Goal: Information Seeking & Learning: Understand process/instructions

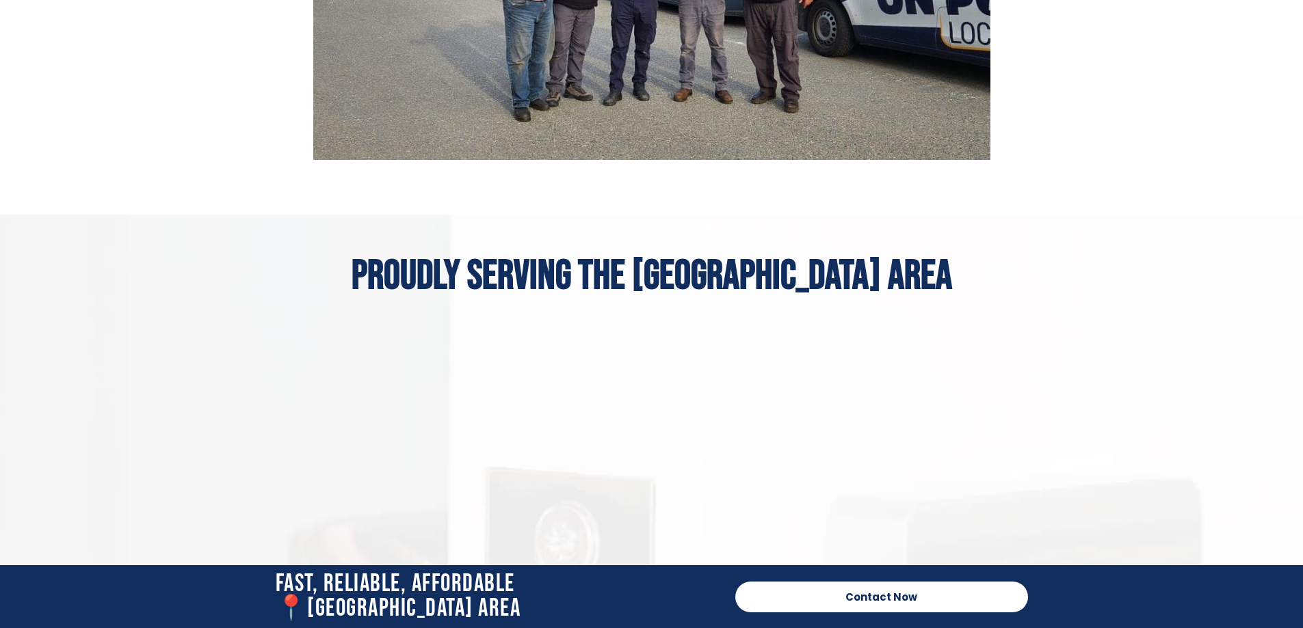
scroll to position [6632, 0]
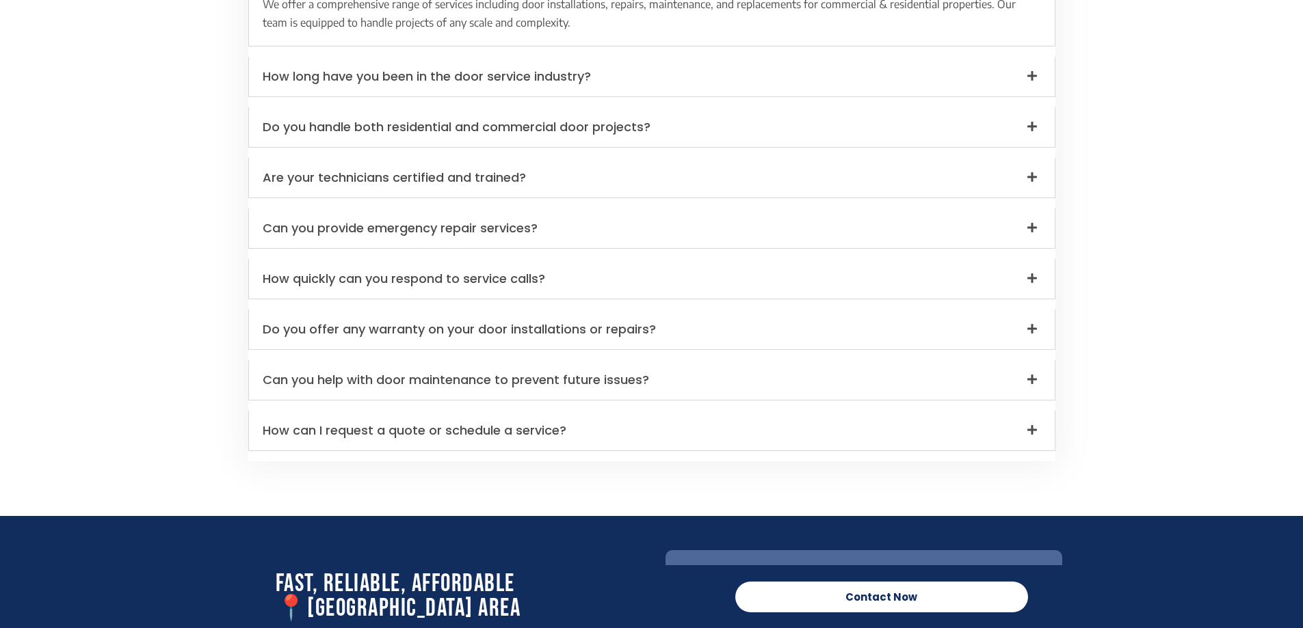
scroll to position [4809, 0]
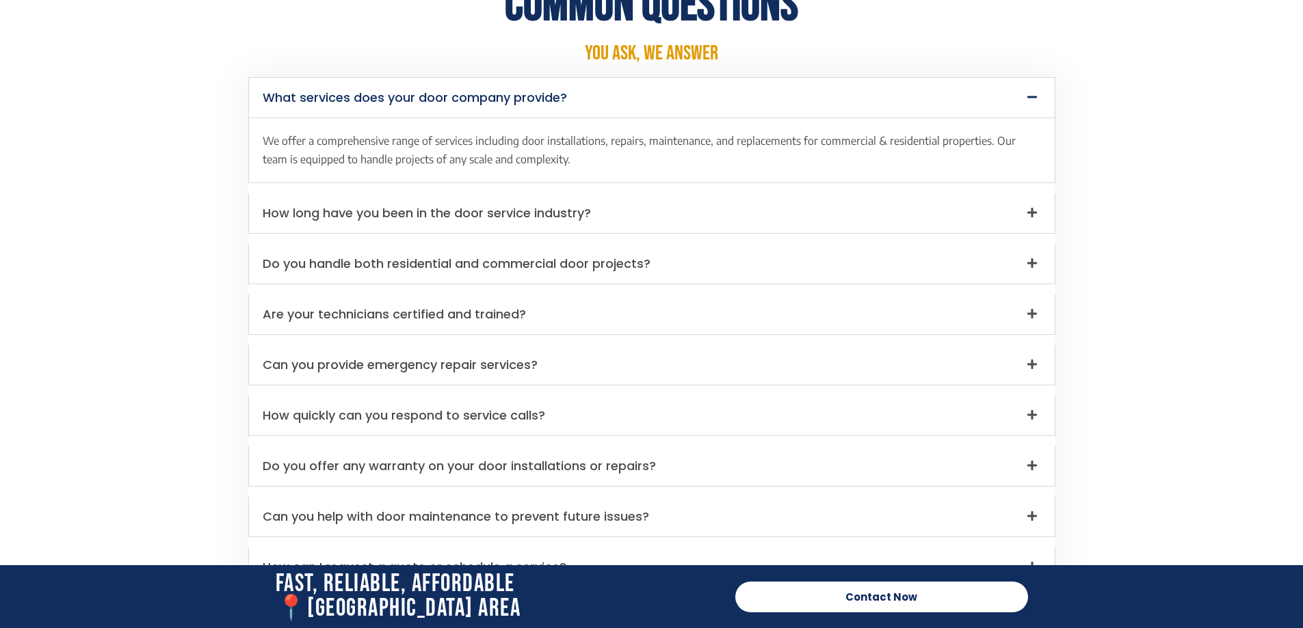
click at [1034, 359] on icon at bounding box center [1031, 364] width 11 height 11
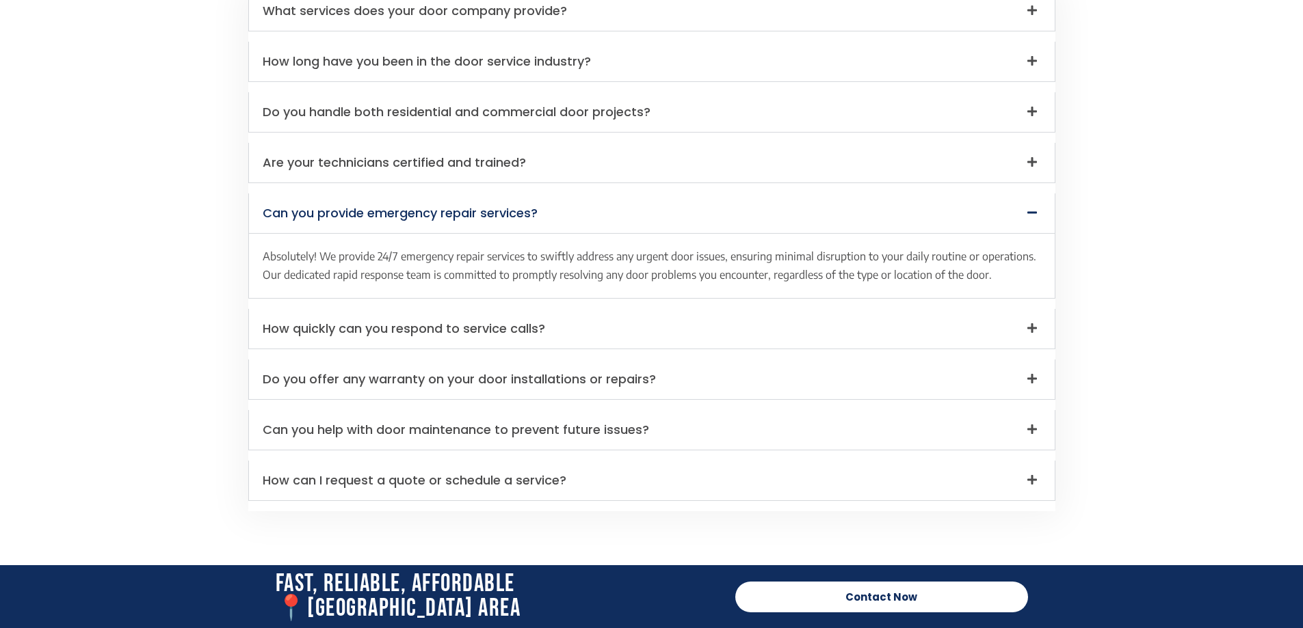
scroll to position [5083, 0]
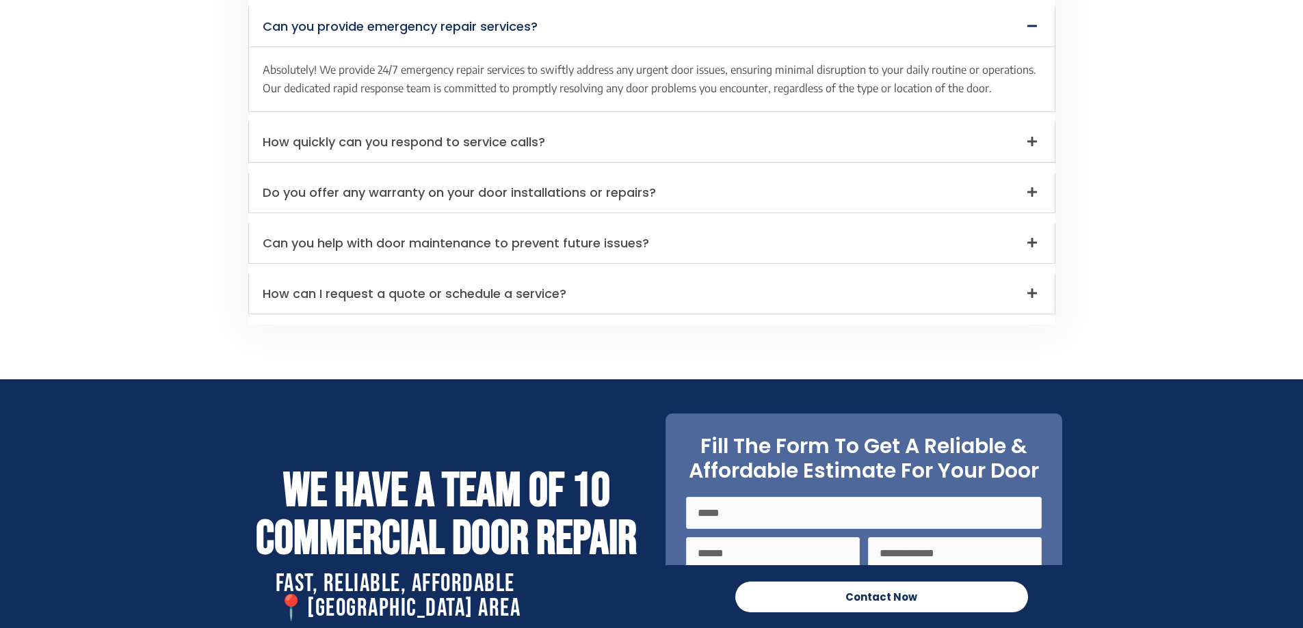
click at [323, 285] on link "How can I request a quote or schedule a service?" at bounding box center [415, 293] width 304 height 17
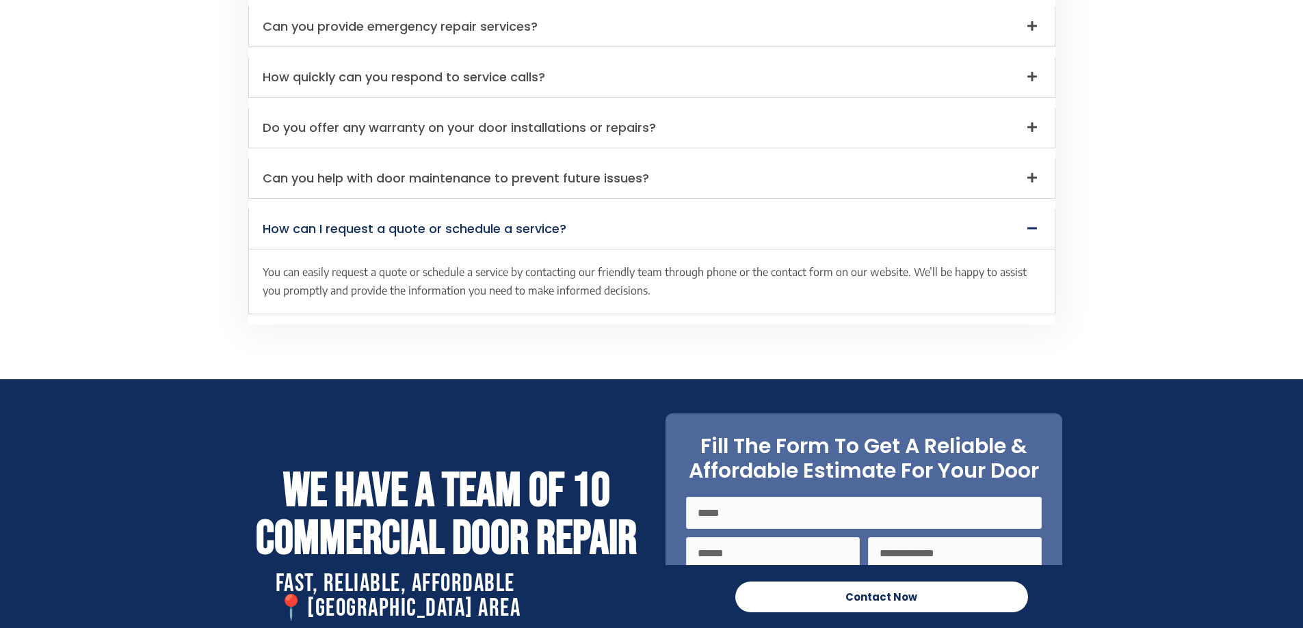
click at [1138, 302] on section "Common Questions You Ask, We Answer What services does your door company provid…" at bounding box center [651, 16] width 1303 height 726
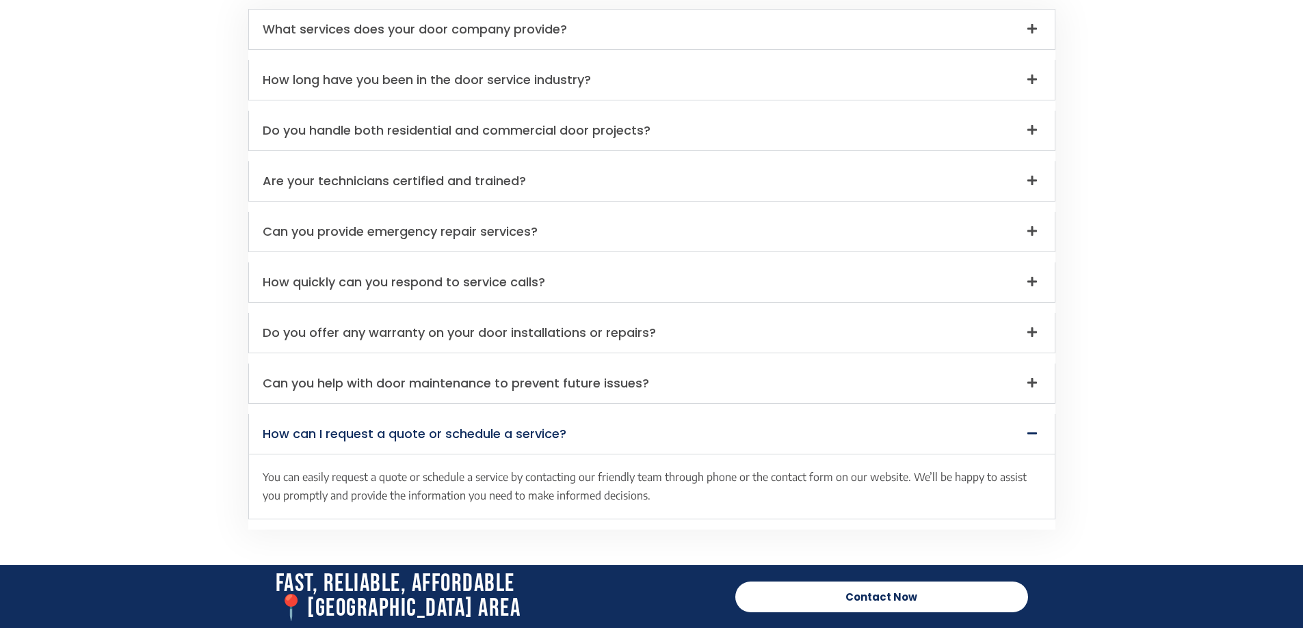
scroll to position [4673, 0]
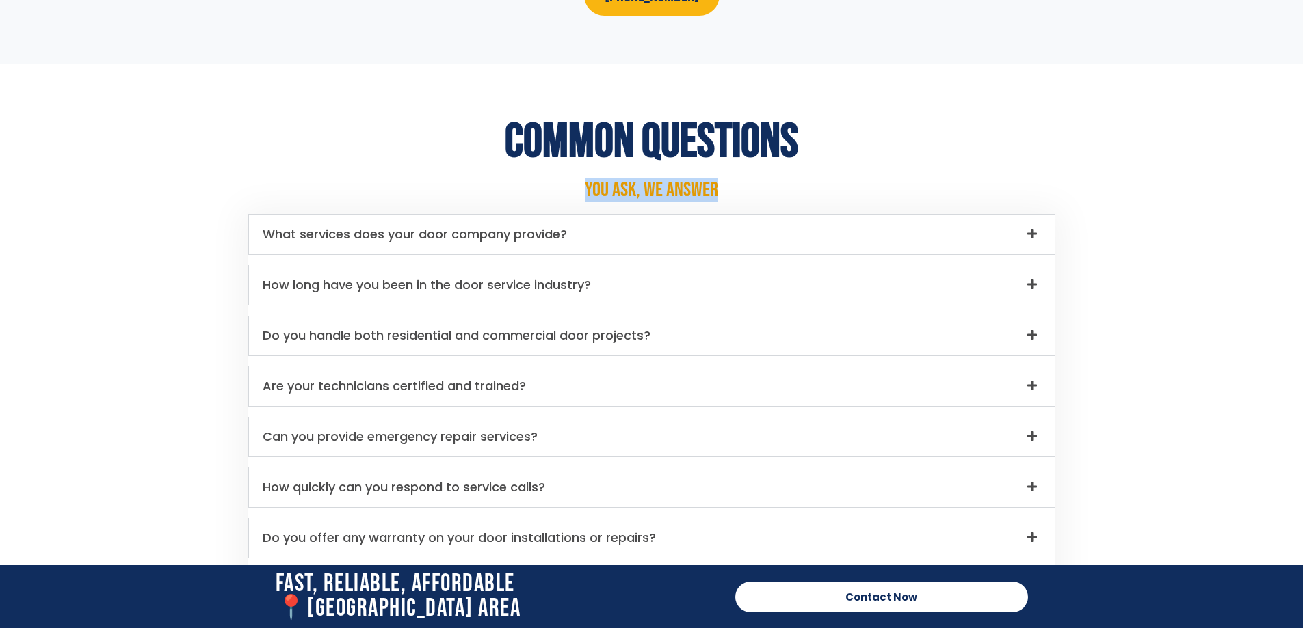
drag, startPoint x: 583, startPoint y: 175, endPoint x: 749, endPoint y: 183, distance: 167.0
click at [749, 183] on p "You Ask, We Answer" at bounding box center [651, 190] width 807 height 21
click at [753, 180] on p "You Ask, We Answer" at bounding box center [651, 190] width 807 height 21
drag, startPoint x: 764, startPoint y: 178, endPoint x: 535, endPoint y: 174, distance: 229.1
click at [535, 180] on p "You Ask, We Answer" at bounding box center [651, 190] width 807 height 21
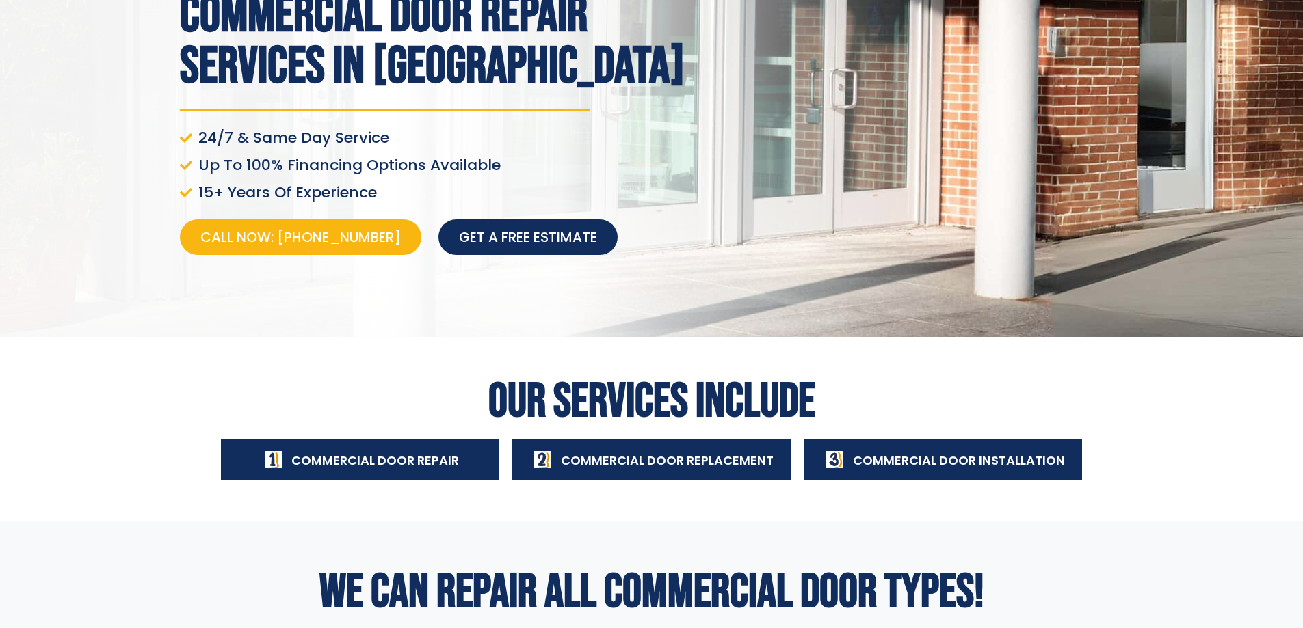
scroll to position [0, 0]
